Goal: Use online tool/utility: Utilize a website feature to perform a specific function

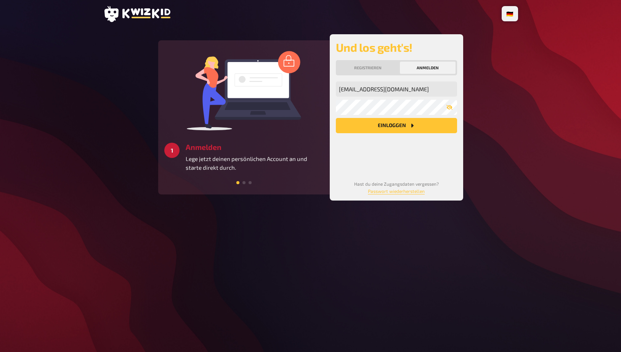
type input "[EMAIL_ADDRESS][DOMAIN_NAME]"
click at [386, 122] on button "Einloggen" at bounding box center [396, 125] width 121 height 15
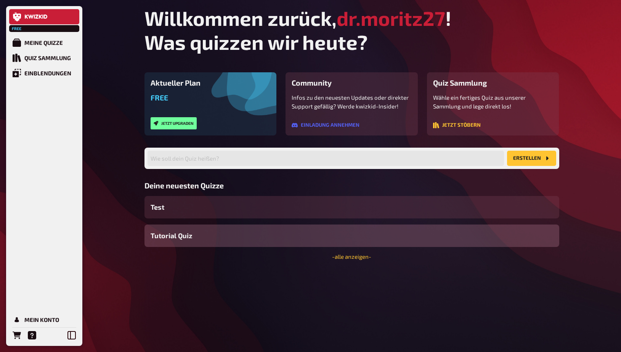
click at [120, 182] on div "Free Meine Quizze Quiz Sammlung Einblendungen Mein Konto Willkommen zurück, dr.…" at bounding box center [310, 176] width 621 height 352
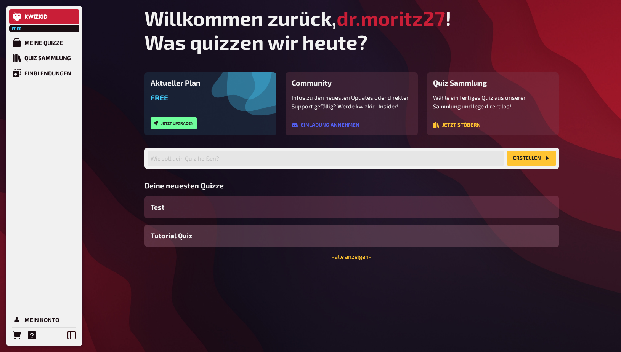
click at [189, 200] on div "Test" at bounding box center [351, 207] width 415 height 22
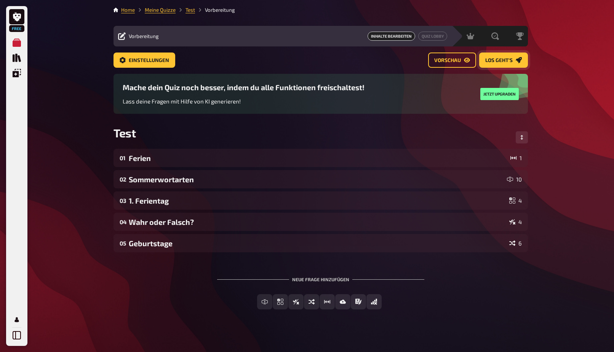
click at [498, 59] on span "Los geht's" at bounding box center [498, 60] width 27 height 5
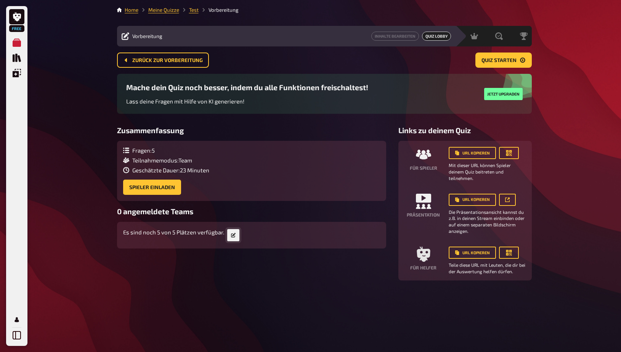
click at [231, 235] on icon "button" at bounding box center [233, 235] width 5 height 5
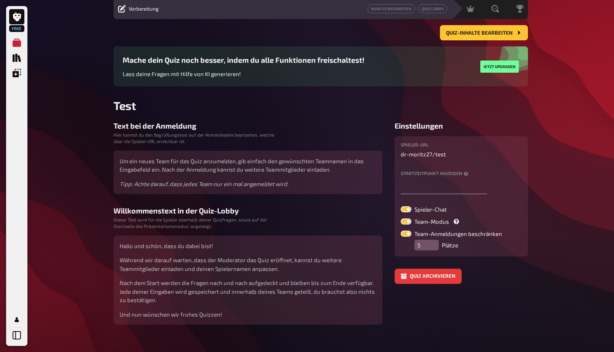
scroll to position [37, 0]
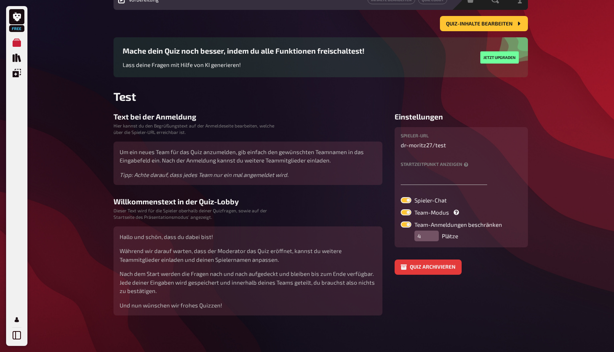
click at [432, 239] on input "4" at bounding box center [427, 236] width 24 height 11
type input "3"
click at [432, 239] on input "3" at bounding box center [427, 236] width 24 height 11
click at [463, 21] on button "Quiz-Inhalte bearbeiten" at bounding box center [484, 23] width 88 height 15
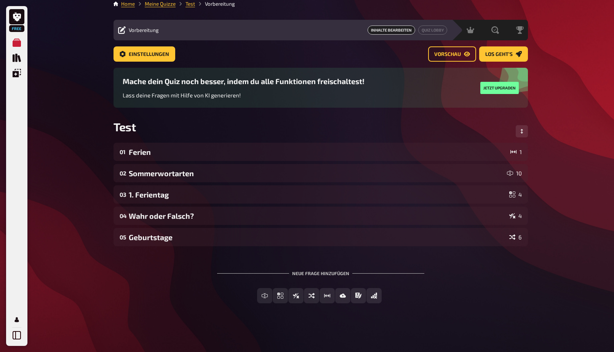
scroll to position [6, 0]
click at [495, 52] on span "Los geht's" at bounding box center [498, 54] width 27 height 5
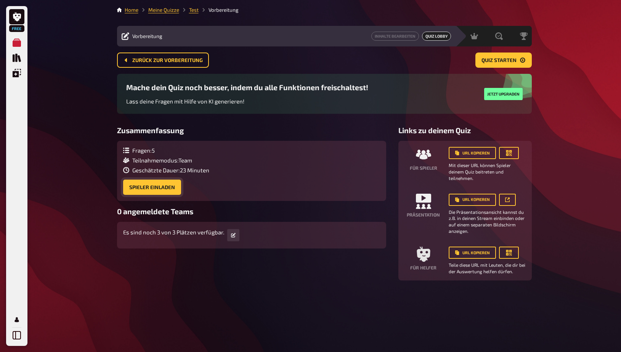
click at [173, 186] on button "Spieler einladen" at bounding box center [152, 187] width 58 height 15
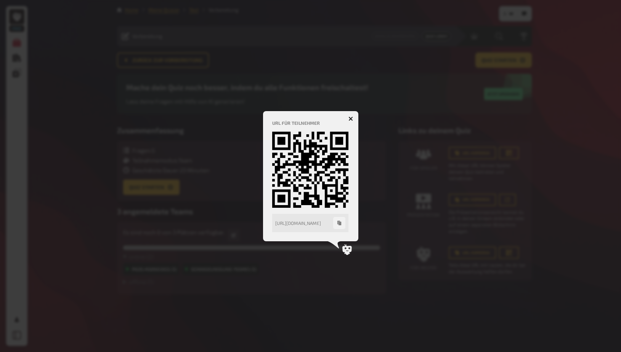
click at [348, 116] on button "button" at bounding box center [350, 119] width 12 height 12
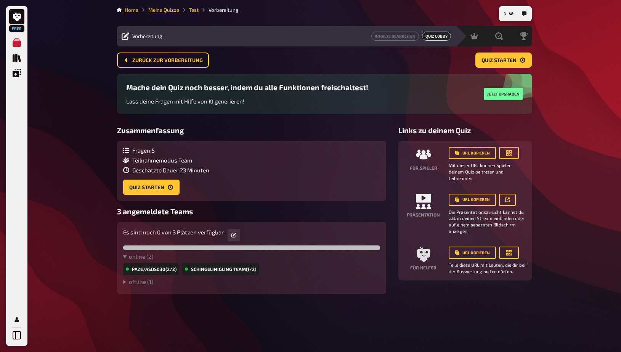
click at [148, 287] on details "offline ( 1 ) asds030 (0/0)" at bounding box center [251, 284] width 257 height 10
click at [145, 284] on summary "offline ( 1 )" at bounding box center [251, 282] width 257 height 7
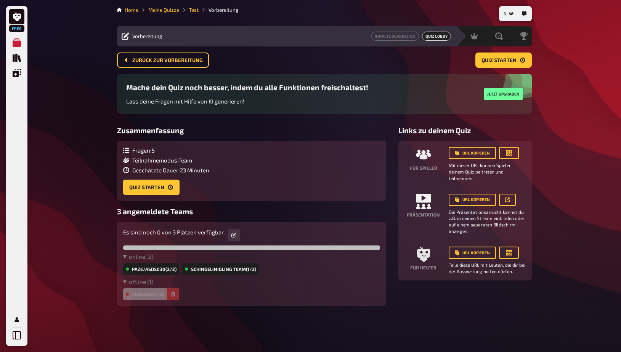
click at [173, 298] on button "button" at bounding box center [173, 294] width 12 height 12
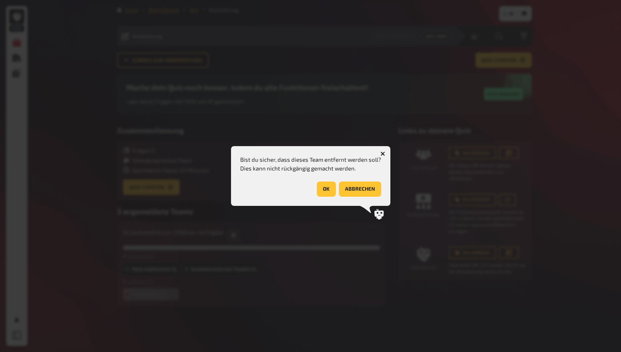
click at [320, 190] on button "OK" at bounding box center [326, 189] width 19 height 15
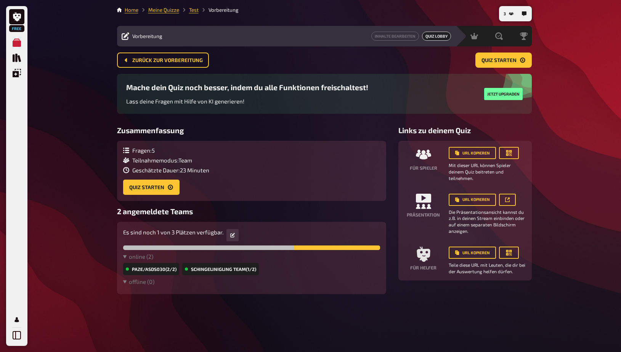
click at [256, 270] on div "schingelinigling team (1/2)" at bounding box center [220, 269] width 77 height 12
click at [238, 270] on div "schingelinigling team (1/2)" at bounding box center [220, 269] width 77 height 12
click at [228, 270] on div "schingelinigling team (1/2)" at bounding box center [220, 269] width 77 height 12
click at [243, 269] on div "schingelinigling team (1/2)" at bounding box center [220, 269] width 77 height 12
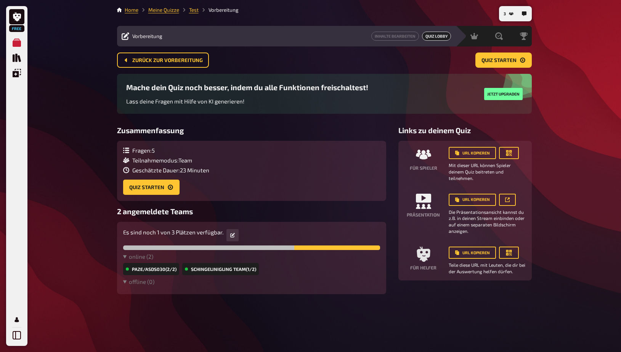
click at [263, 274] on div "PAZE/asds030 (2/2) schingelinigling team (1/2)" at bounding box center [251, 269] width 257 height 12
click at [263, 271] on div "PAZE/asds030 (2/2) schingelinigling team (1/2)" at bounding box center [251, 269] width 257 height 12
click at [233, 237] on icon "button" at bounding box center [232, 235] width 5 height 5
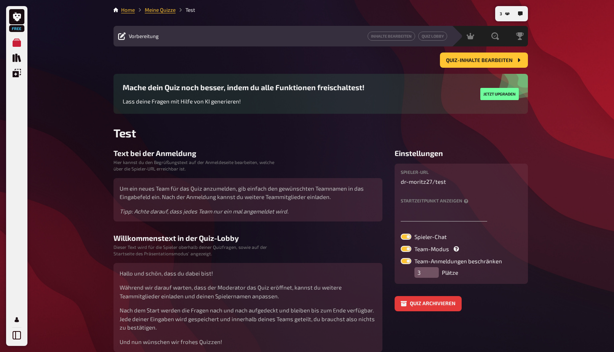
scroll to position [37, 0]
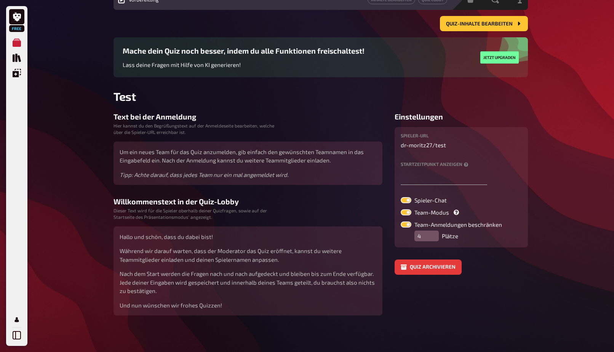
click at [434, 234] on input "4" at bounding box center [427, 236] width 24 height 11
type input "5"
click at [434, 234] on input "5" at bounding box center [427, 236] width 24 height 11
click at [484, 27] on button "Quiz-Inhalte bearbeiten" at bounding box center [484, 23] width 88 height 15
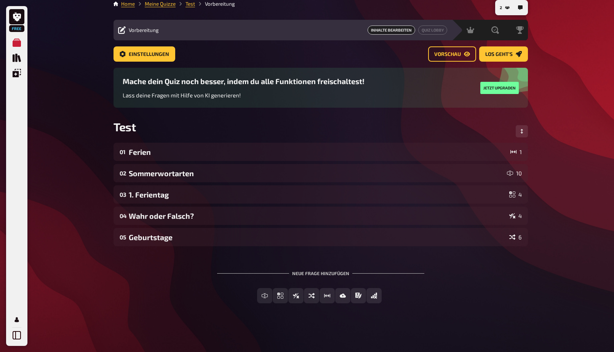
scroll to position [6, 0]
click at [496, 49] on button "Los geht's" at bounding box center [503, 53] width 49 height 15
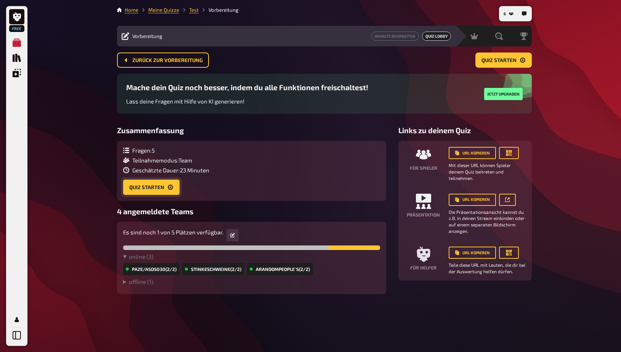
click at [164, 185] on button "Quiz starten" at bounding box center [151, 187] width 56 height 15
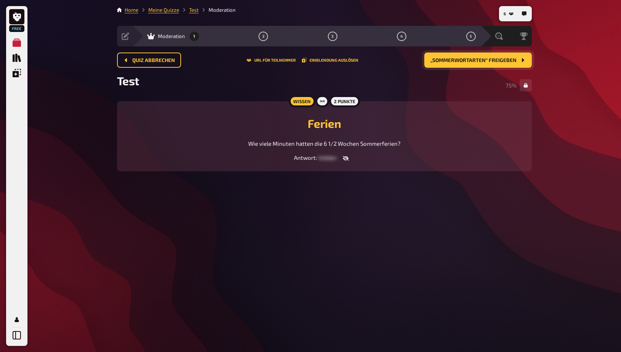
click at [516, 56] on button "„Sommerwortarten“ freigeben" at bounding box center [477, 60] width 107 height 15
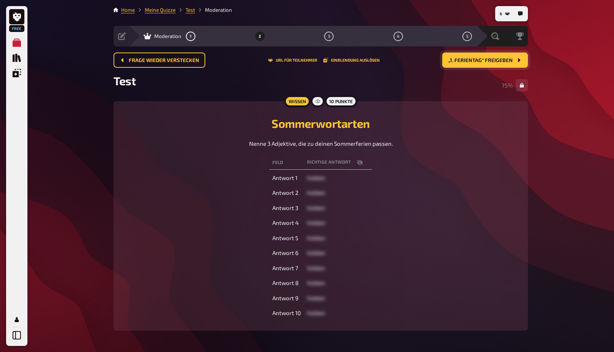
click at [516, 56] on button "„1. Ferientag“ freigeben" at bounding box center [485, 60] width 86 height 15
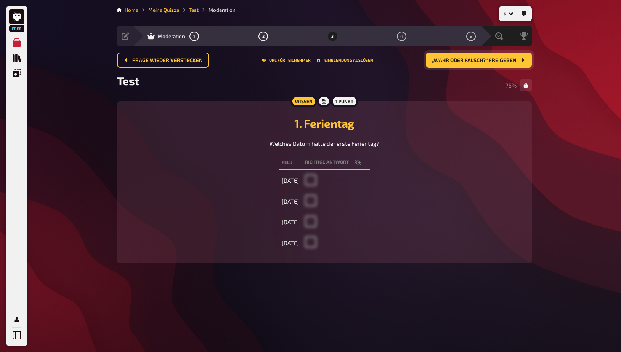
click at [516, 56] on button "„Wahr oder Falsch?“ freigeben" at bounding box center [479, 60] width 106 height 15
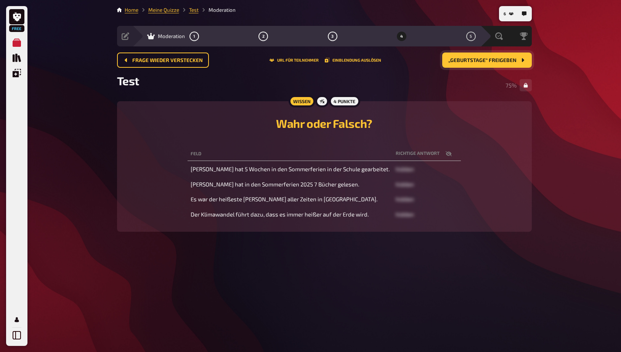
click at [516, 56] on button "„Geburtstage“ freigeben" at bounding box center [487, 60] width 90 height 15
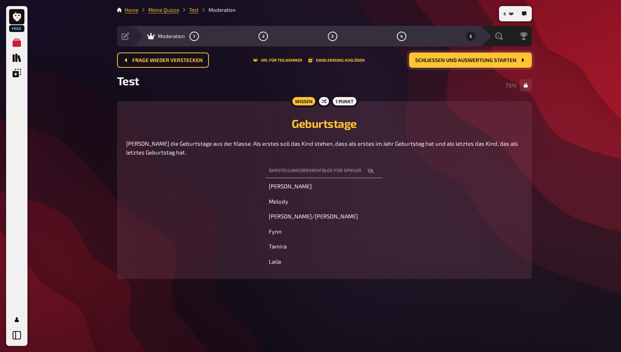
click at [516, 56] on button "Schließen und Auswertung starten" at bounding box center [470, 60] width 123 height 15
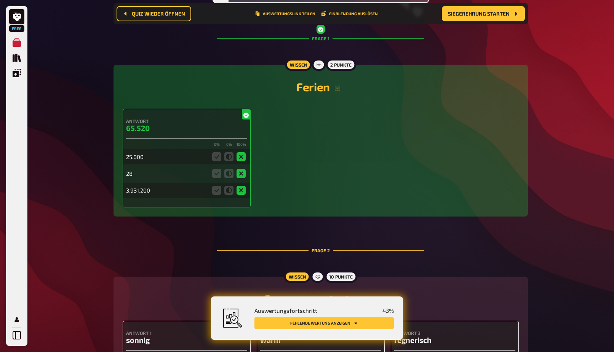
scroll to position [123, 0]
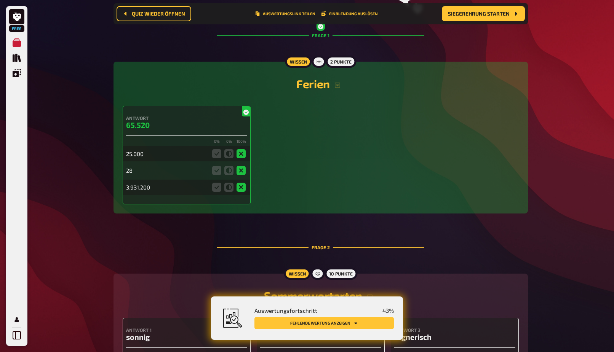
click at [310, 325] on button "Fehlende Wertung anzeigen" at bounding box center [324, 323] width 139 height 12
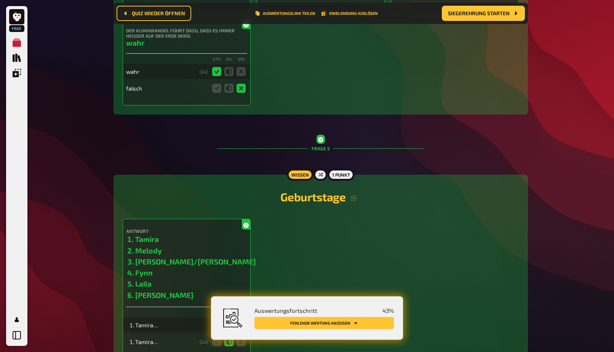
scroll to position [1225, 0]
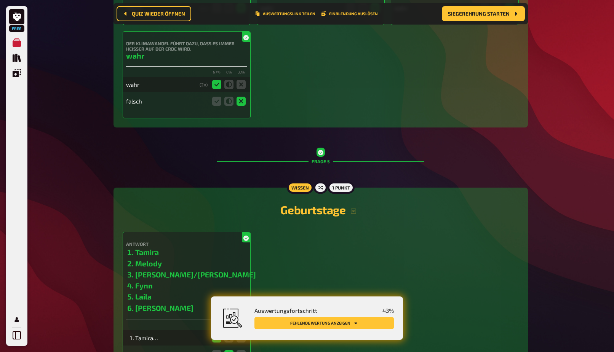
click at [325, 325] on button "Fehlende Wertung anzeigen" at bounding box center [324, 323] width 139 height 12
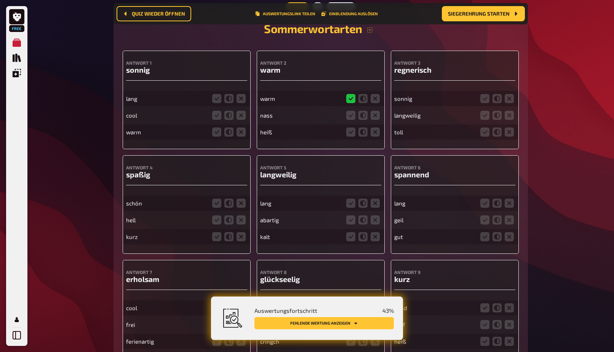
scroll to position [362, 0]
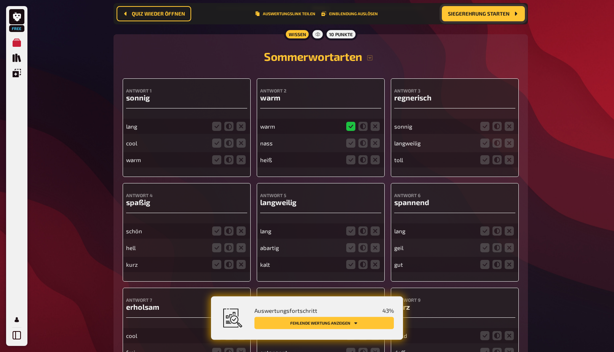
click at [503, 14] on span "Siegerehrung starten" at bounding box center [479, 13] width 62 height 5
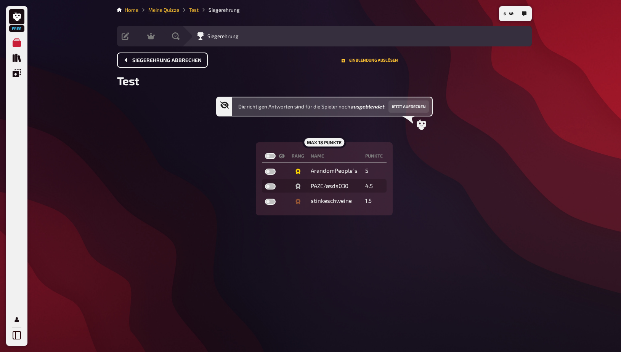
click at [191, 61] on span "Siegerehrung abbrechen" at bounding box center [166, 60] width 69 height 5
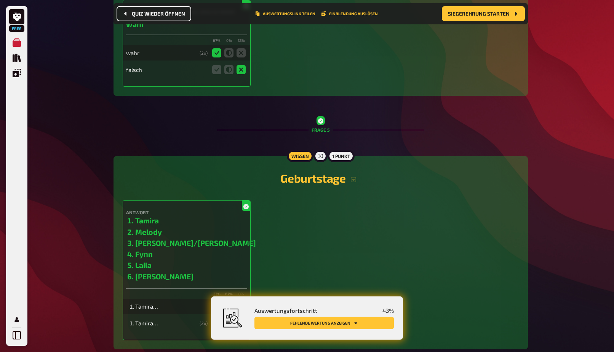
scroll to position [1303, 0]
